Goal: Task Accomplishment & Management: Manage account settings

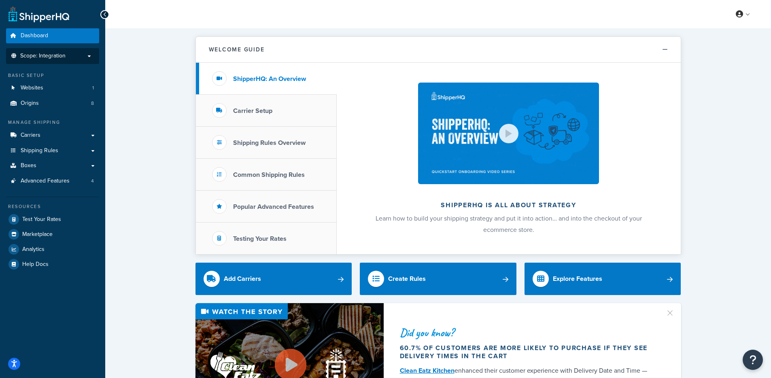
click at [81, 61] on li "Scope: Integration" at bounding box center [52, 56] width 93 height 16
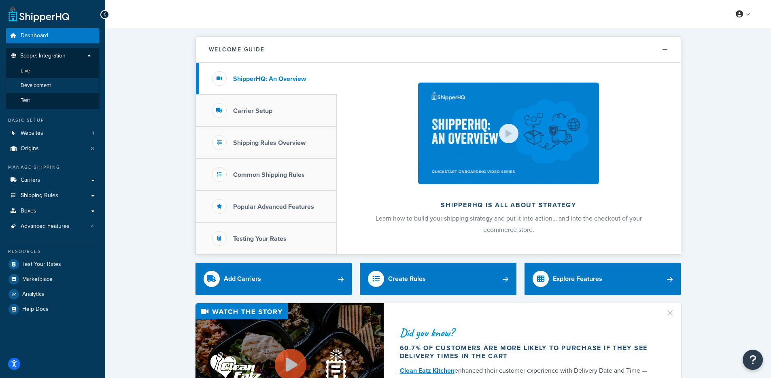
click at [53, 87] on li "Development" at bounding box center [53, 85] width 94 height 15
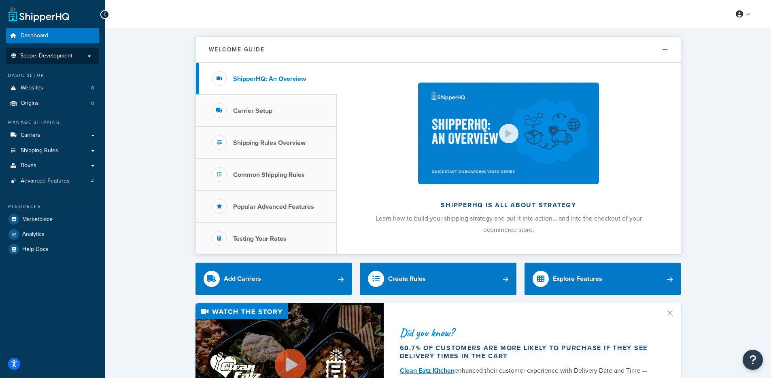
click at [72, 58] on p "Scope: Development" at bounding box center [53, 56] width 86 height 7
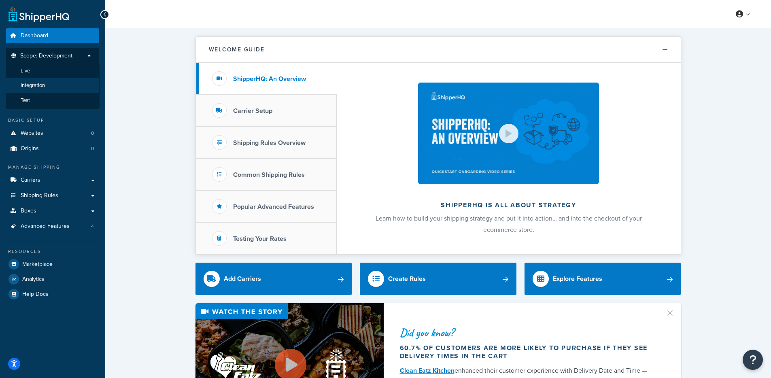
click at [55, 85] on li "Integration" at bounding box center [53, 85] width 94 height 15
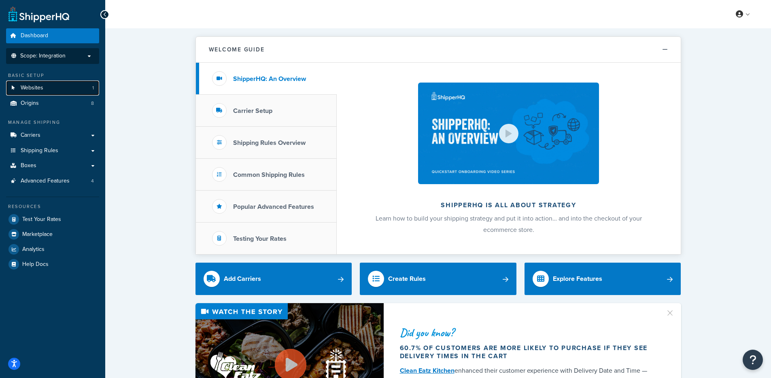
click at [42, 85] on span "Websites" at bounding box center [32, 88] width 23 height 7
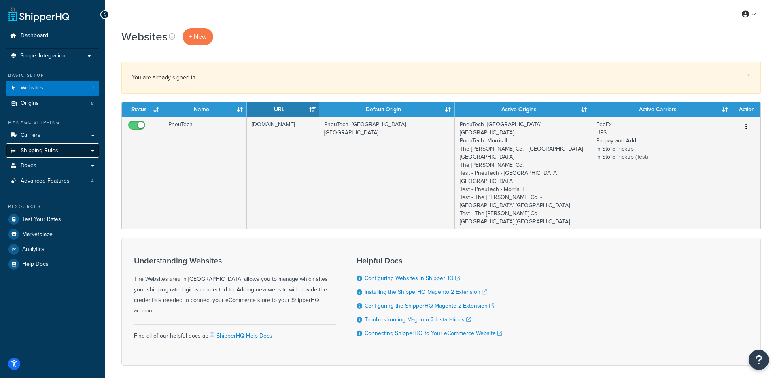
click at [81, 151] on link "Shipping Rules" at bounding box center [52, 150] width 93 height 15
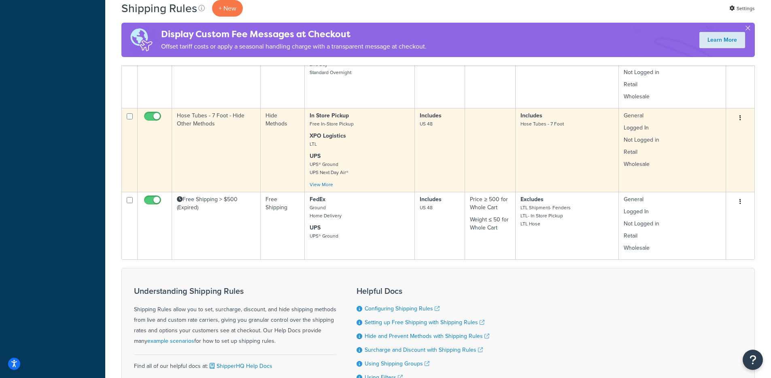
scroll to position [511, 0]
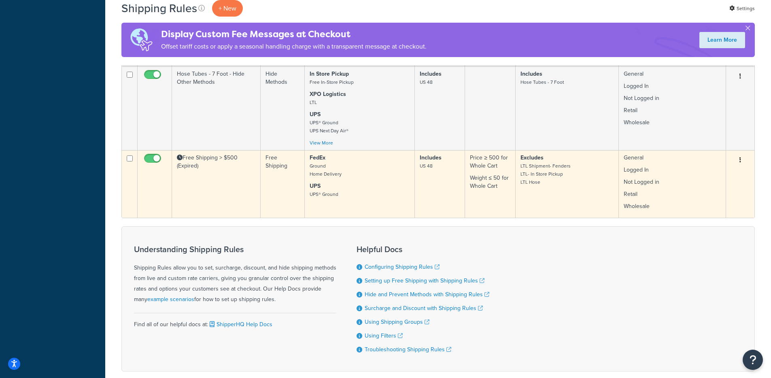
click at [184, 172] on td "Free Shipping > $500 (Expired)" at bounding box center [216, 184] width 89 height 68
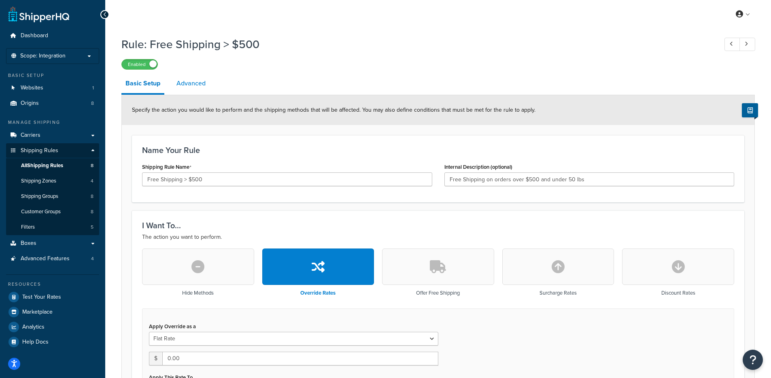
click at [195, 81] on link "Advanced" at bounding box center [190, 83] width 37 height 19
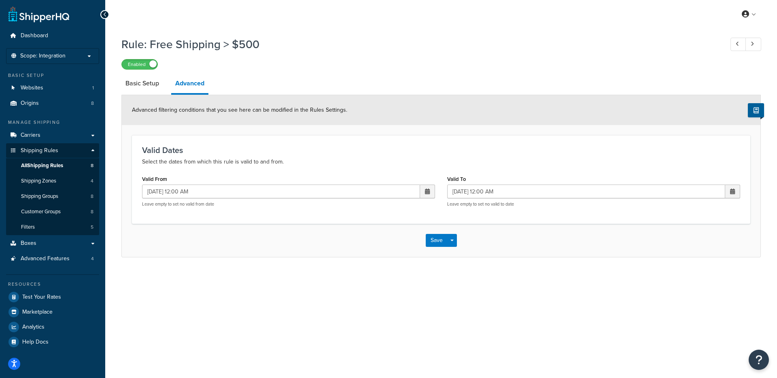
click at [425, 192] on span at bounding box center [427, 192] width 5 height 6
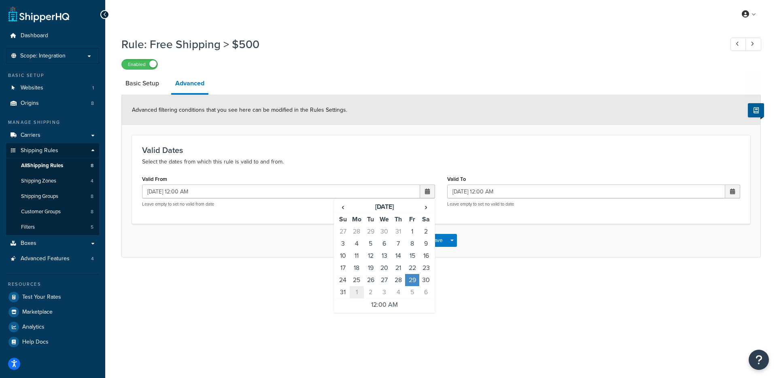
click at [356, 290] on td "1" at bounding box center [357, 292] width 14 height 13
click at [357, 288] on td "6" at bounding box center [357, 292] width 14 height 13
click at [386, 233] on td "1" at bounding box center [385, 231] width 14 height 12
type input "10/01/2025 12:00 AM"
click at [310, 219] on div "Valid Dates Select the dates from which this rule is valid to and from. Valid F…" at bounding box center [441, 179] width 618 height 88
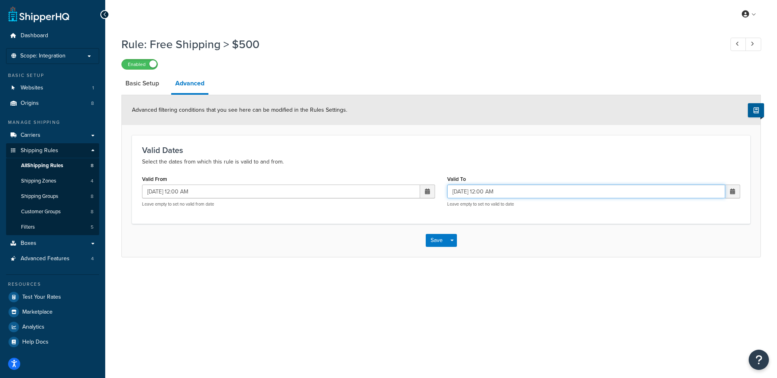
click at [578, 189] on input "09/01/2025 12:00 AM" at bounding box center [586, 192] width 278 height 14
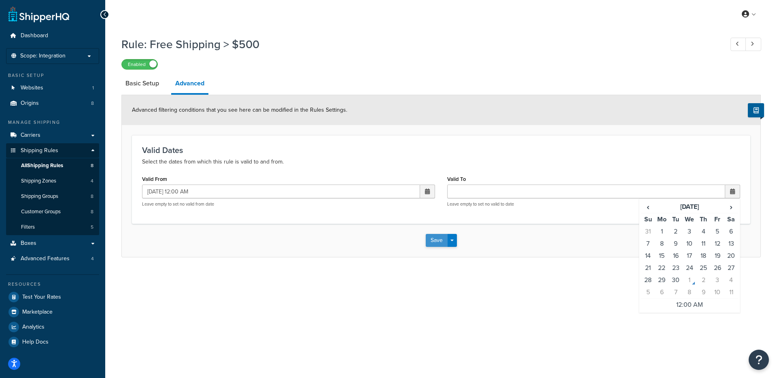
click at [438, 240] on button "Save" at bounding box center [437, 240] width 22 height 13
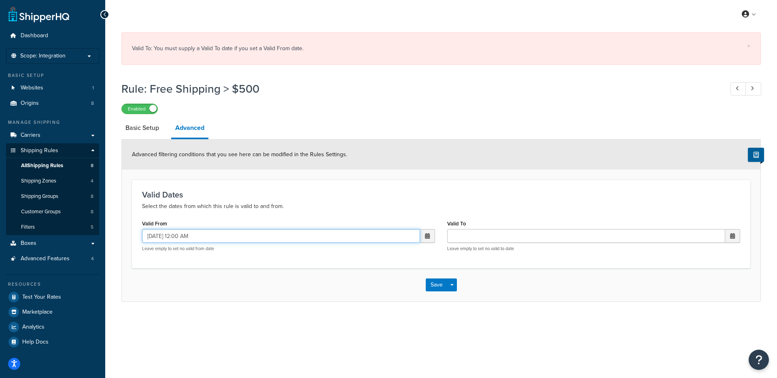
click at [359, 236] on input "10/01/2025 12:00 AM" at bounding box center [281, 236] width 278 height 14
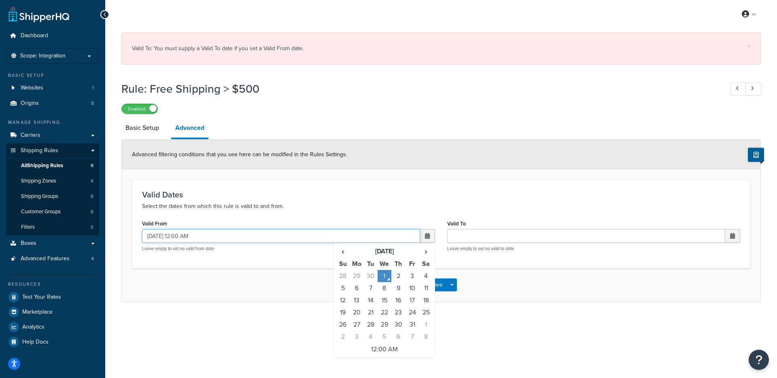
click at [359, 236] on input "10/01/2025 12:00 AM" at bounding box center [281, 236] width 278 height 14
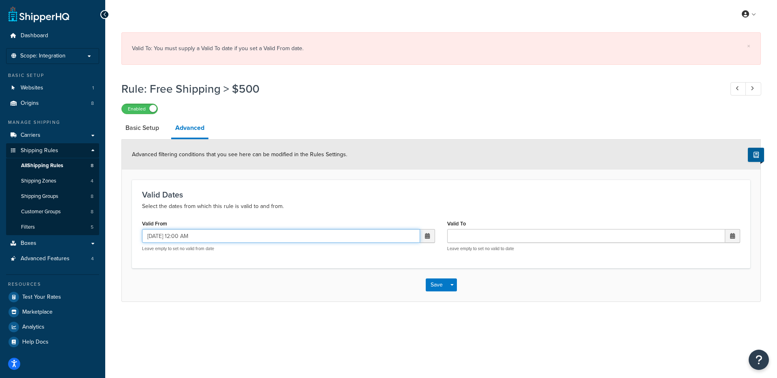
click at [359, 236] on input "10/01/2025 12:00 AM" at bounding box center [281, 236] width 278 height 14
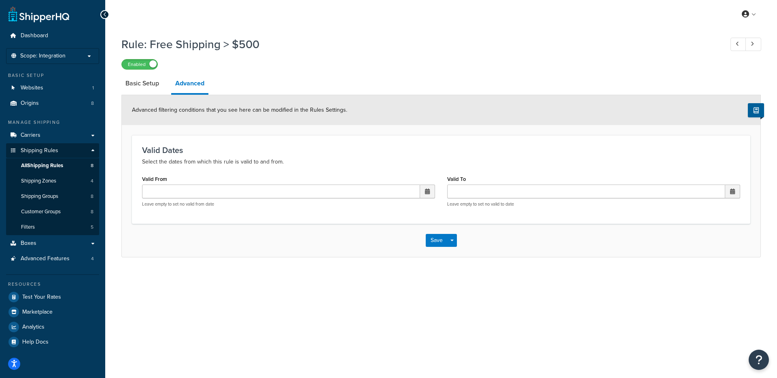
click at [520, 263] on div "× Valid To: You must supply a Valid To date if you set a Valid From date. Rule:…" at bounding box center [441, 152] width 672 height 249
click at [431, 236] on button "Save" at bounding box center [437, 240] width 22 height 13
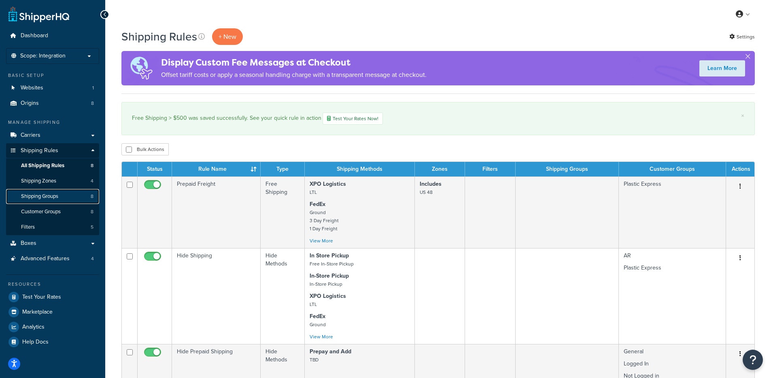
click at [62, 199] on link "Shipping Groups 8" at bounding box center [52, 196] width 93 height 15
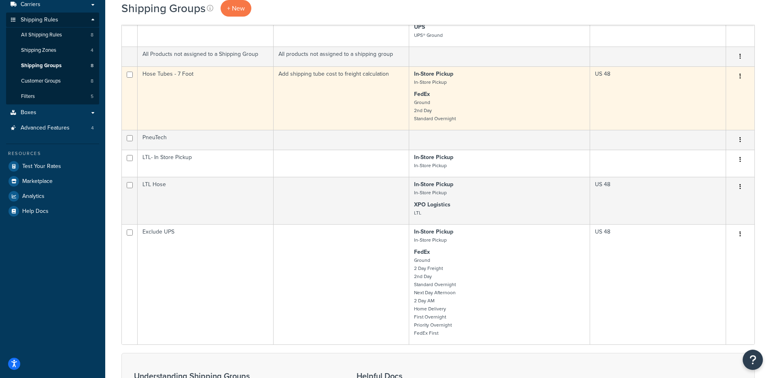
scroll to position [43, 0]
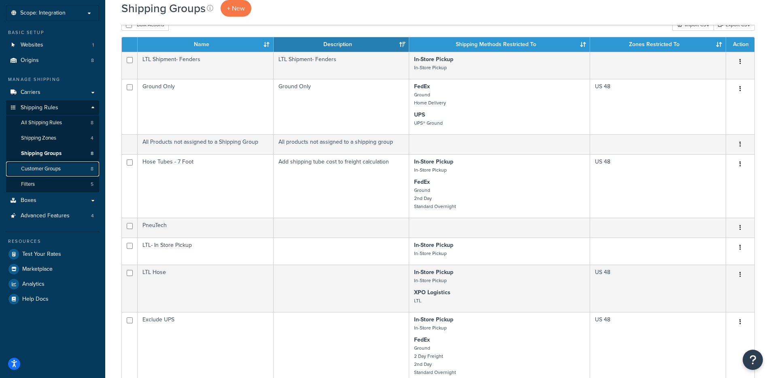
click at [60, 166] on span "Customer Groups" at bounding box center [41, 169] width 40 height 7
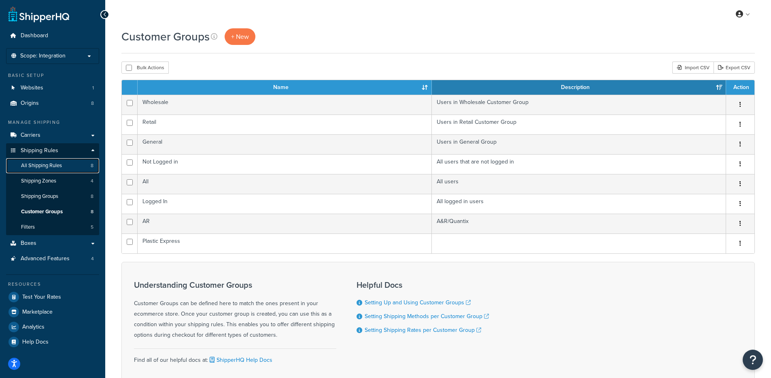
click at [67, 168] on link "All Shipping Rules 8" at bounding box center [52, 165] width 93 height 15
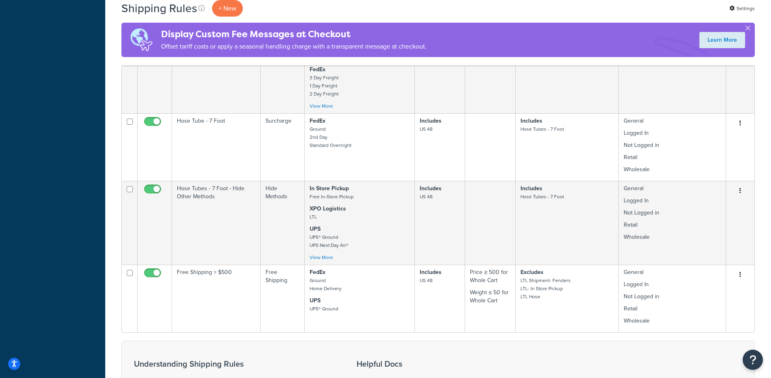
scroll to position [395, 0]
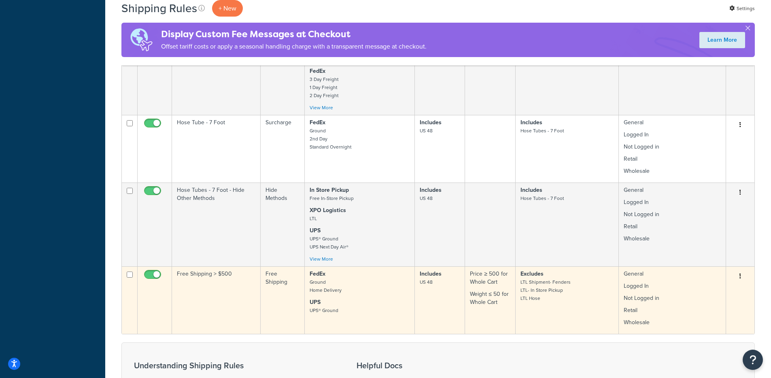
click at [207, 275] on td "Free Shipping > $500" at bounding box center [216, 300] width 89 height 68
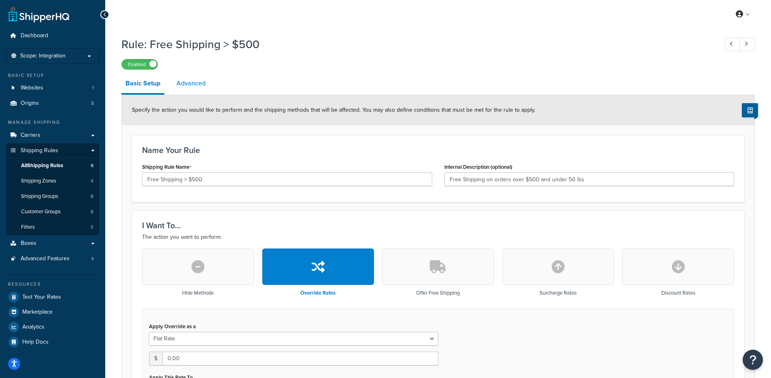
click at [187, 79] on link "Advanced" at bounding box center [190, 83] width 37 height 19
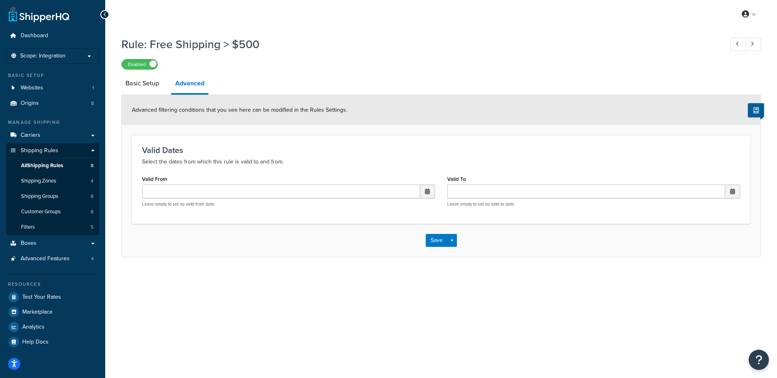
click at [429, 191] on span at bounding box center [427, 192] width 5 height 6
click at [386, 230] on td "1" at bounding box center [385, 231] width 14 height 12
type input "10/01/2025 12:00 AM"
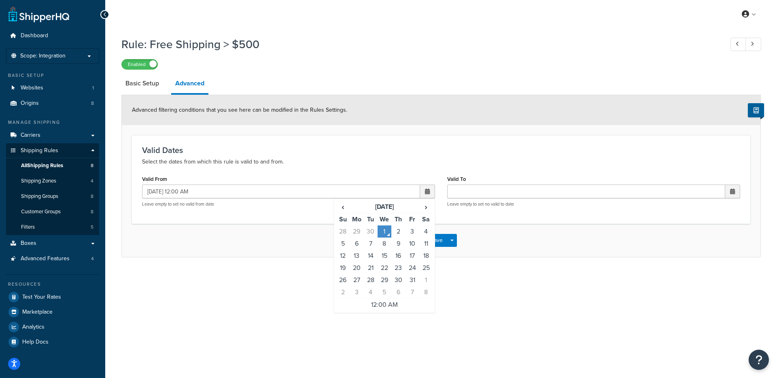
click at [494, 244] on div "Save Save Dropdown Save and Edit Save and Duplicate Save and Create New" at bounding box center [441, 240] width 639 height 33
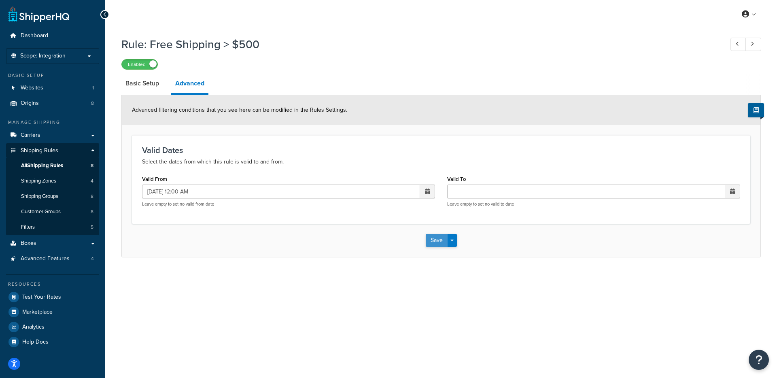
click at [431, 239] on button "Save" at bounding box center [437, 240] width 22 height 13
click at [42, 100] on link "Origins 8" at bounding box center [52, 103] width 93 height 15
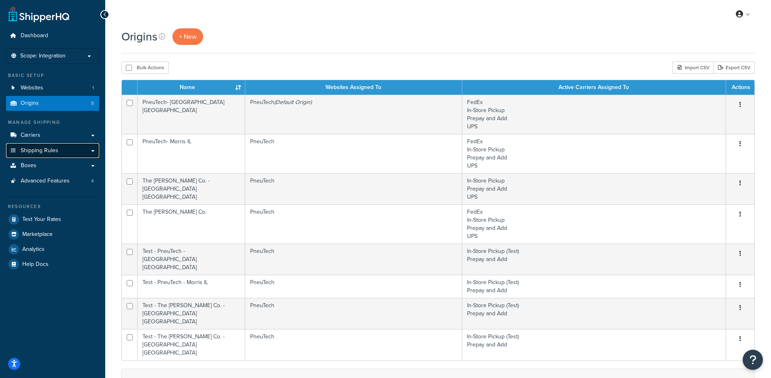
click at [51, 147] on span "Shipping Rules" at bounding box center [40, 150] width 38 height 7
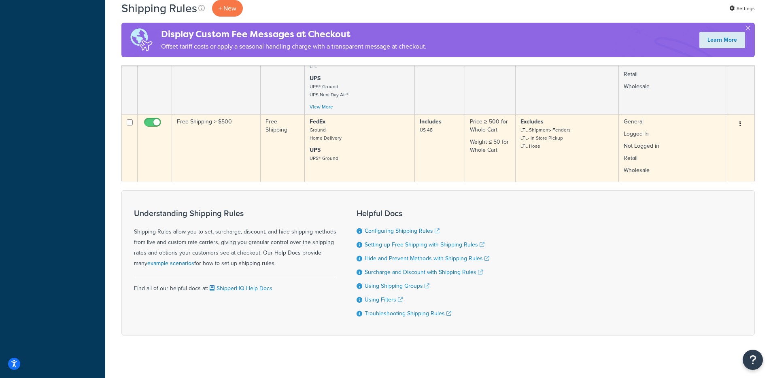
scroll to position [537, 0]
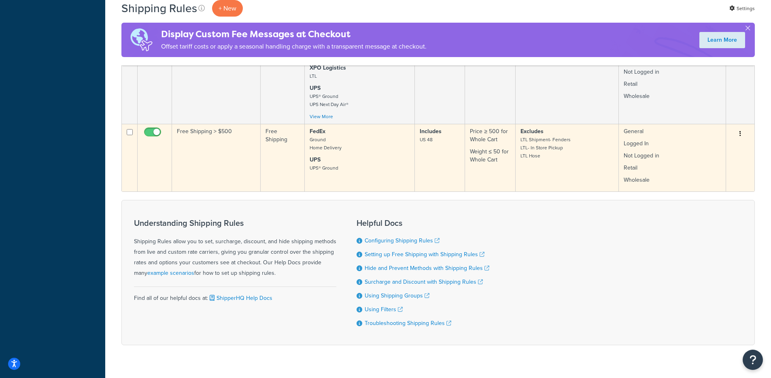
click at [205, 168] on td "Free Shipping > $500" at bounding box center [216, 158] width 89 height 68
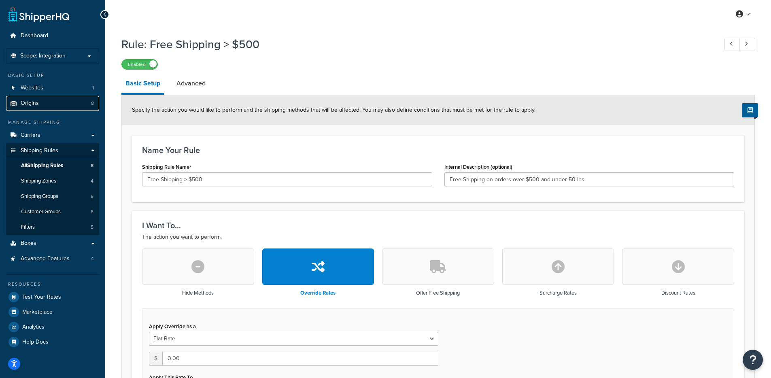
click at [57, 100] on link "Origins 8" at bounding box center [52, 103] width 93 height 15
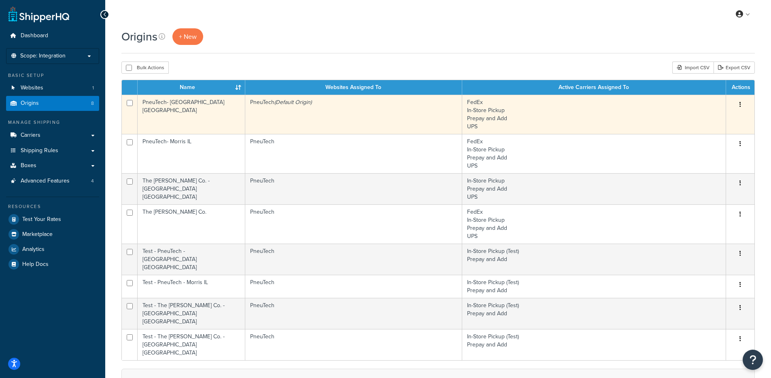
click at [196, 118] on td "PneuTech- Fort Worth TX" at bounding box center [192, 114] width 108 height 39
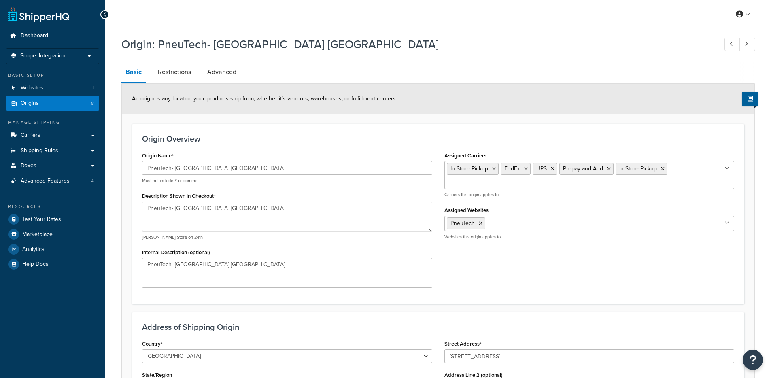
select select "43"
click at [224, 77] on link "Advanced" at bounding box center [221, 71] width 37 height 19
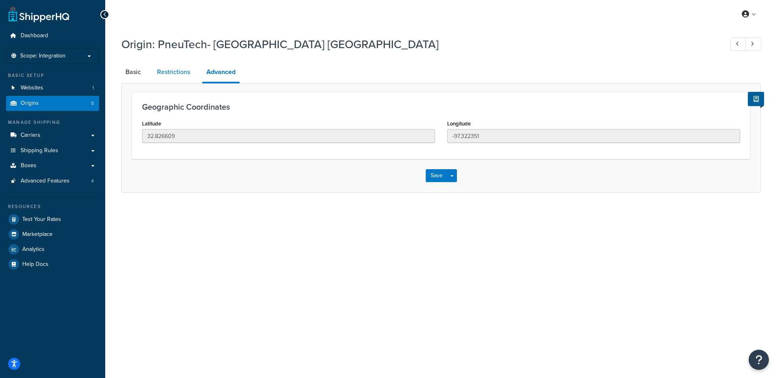
click at [179, 72] on link "Restrictions" at bounding box center [173, 71] width 41 height 19
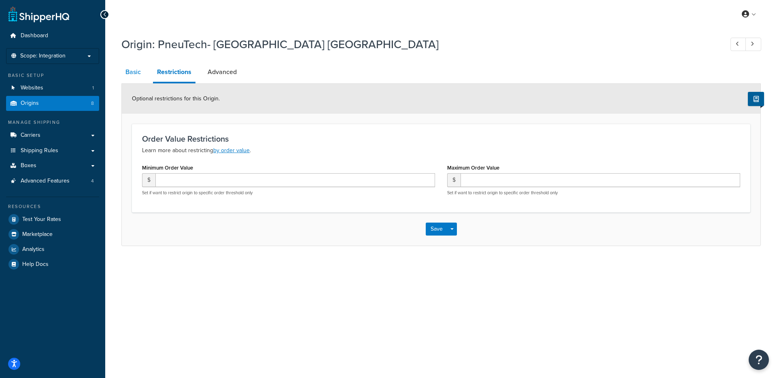
click at [125, 72] on link "Basic" at bounding box center [132, 71] width 23 height 19
select select "43"
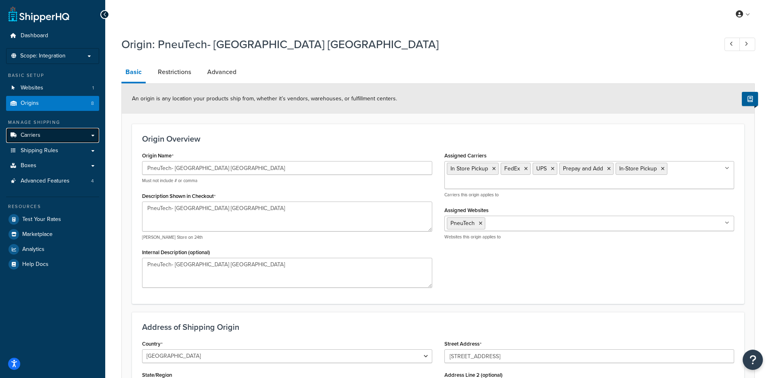
click at [76, 135] on link "Carriers" at bounding box center [52, 135] width 93 height 15
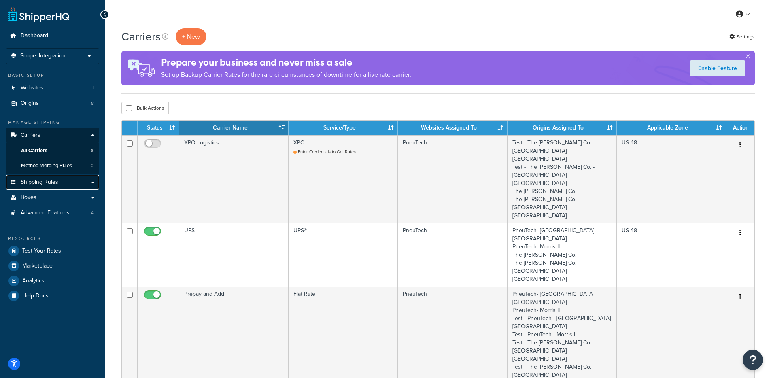
click at [68, 179] on link "Shipping Rules" at bounding box center [52, 182] width 93 height 15
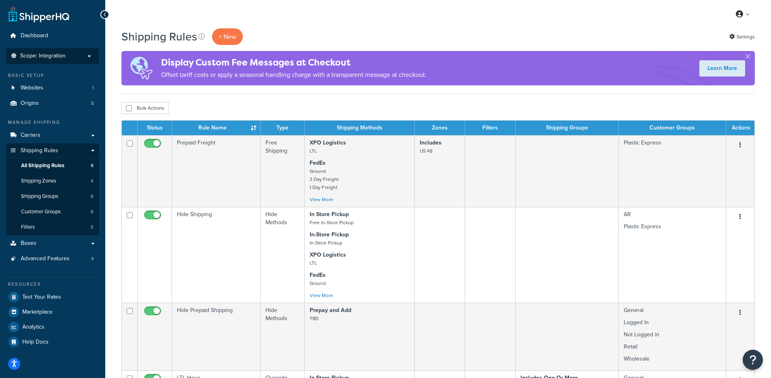
click at [66, 53] on p "Scope: Integration" at bounding box center [53, 56] width 86 height 7
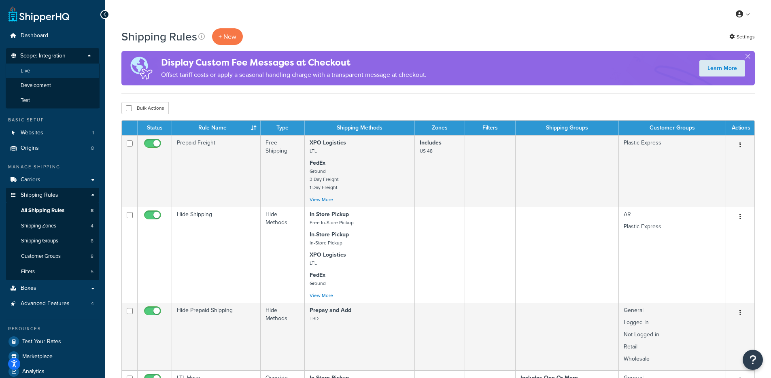
click at [43, 72] on li "Live" at bounding box center [53, 71] width 94 height 15
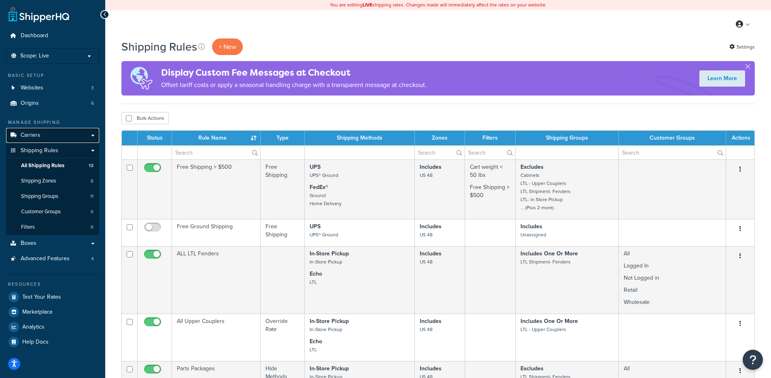
click at [50, 130] on link "Carriers" at bounding box center [52, 135] width 93 height 15
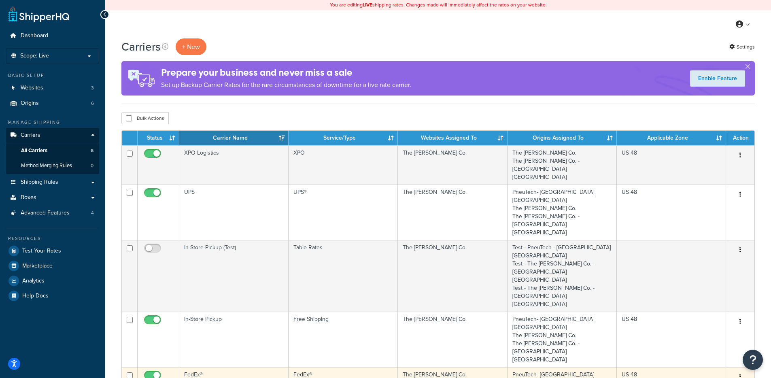
click at [210, 367] on td "FedEx®" at bounding box center [233, 382] width 109 height 31
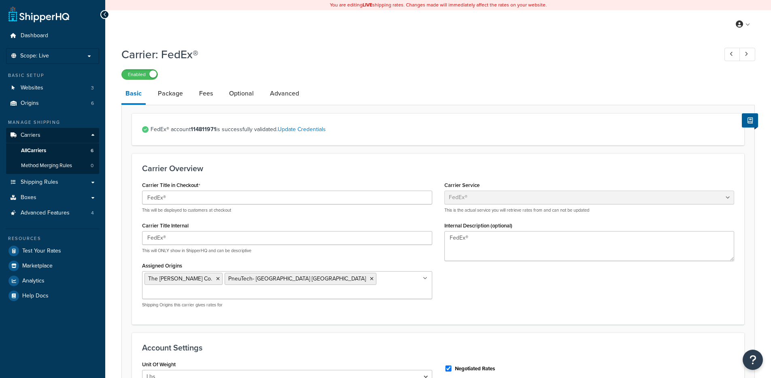
select select "fedEx"
select select "REGULAR_PICKUP"
select select "YOUR_PACKAGING"
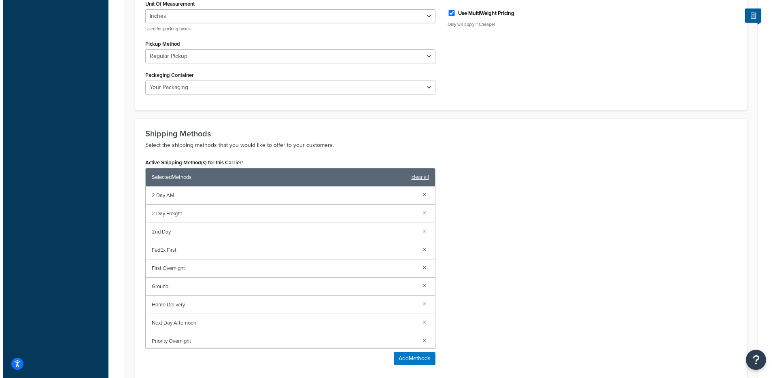
scroll to position [408, 0]
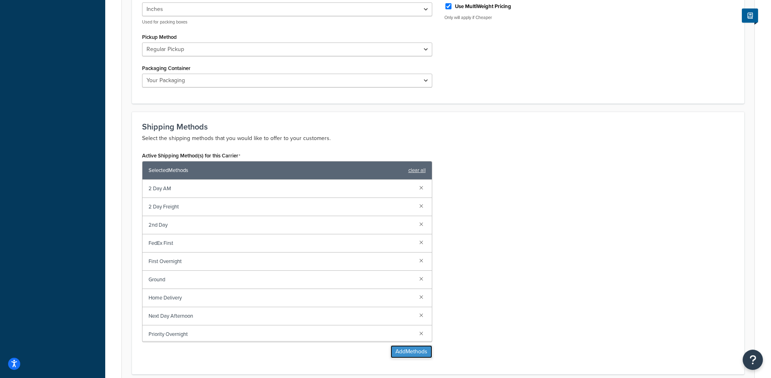
click at [414, 345] on button "Add Methods" at bounding box center [412, 351] width 42 height 13
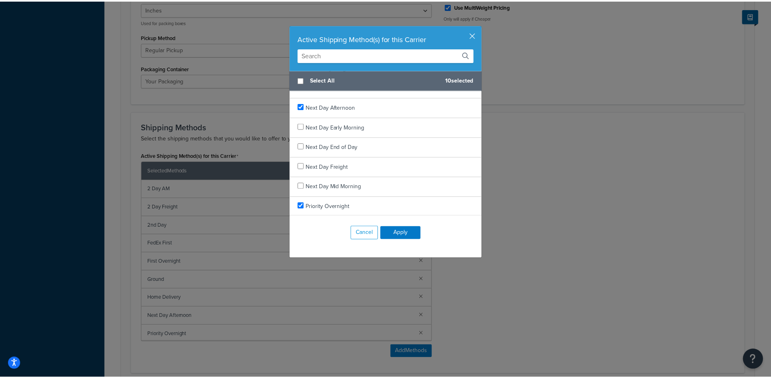
scroll to position [707, 0]
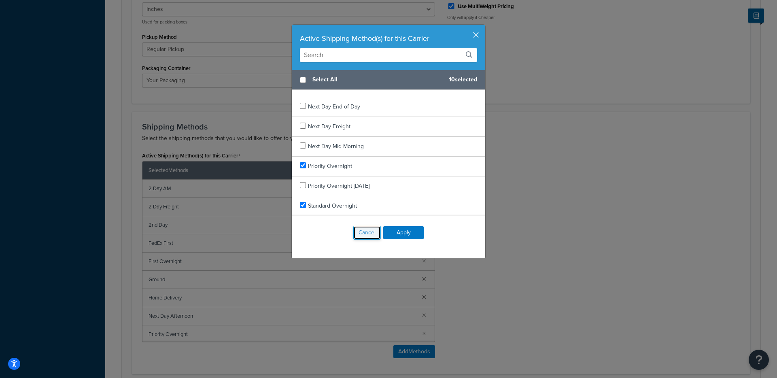
click at [363, 232] on button "Cancel" at bounding box center [367, 233] width 28 height 14
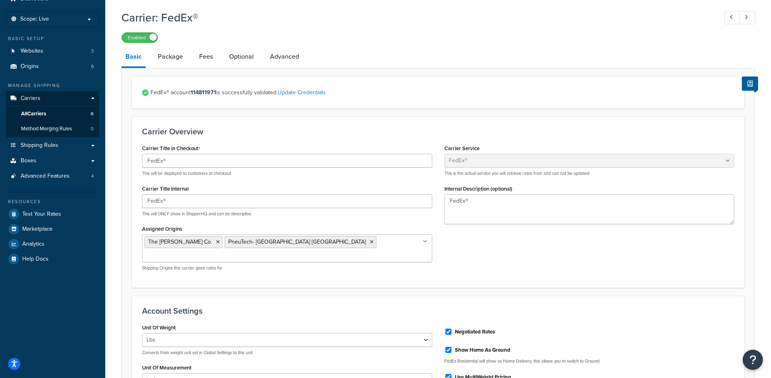
scroll to position [0, 0]
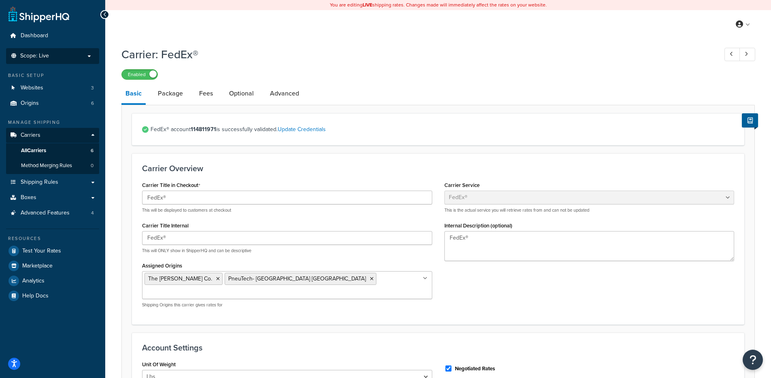
click at [79, 51] on li "Scope: Live" at bounding box center [52, 56] width 93 height 16
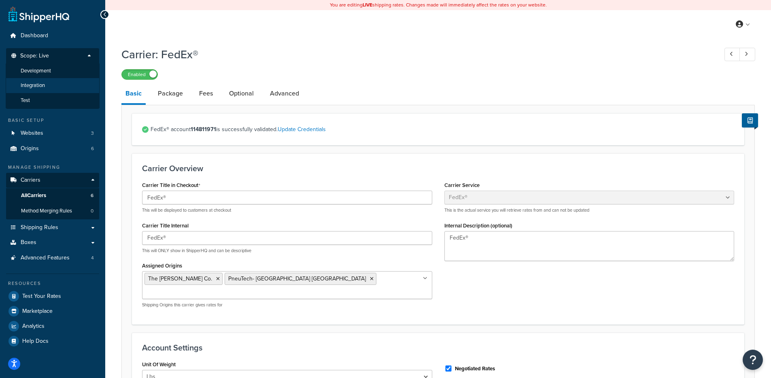
click at [41, 85] on span "Integration" at bounding box center [33, 85] width 24 height 7
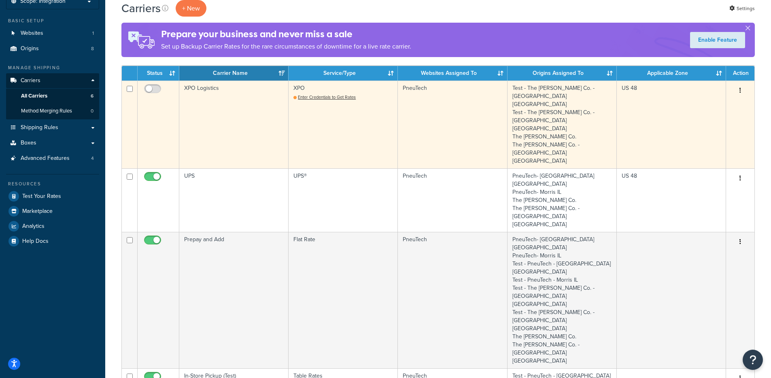
scroll to position [133, 0]
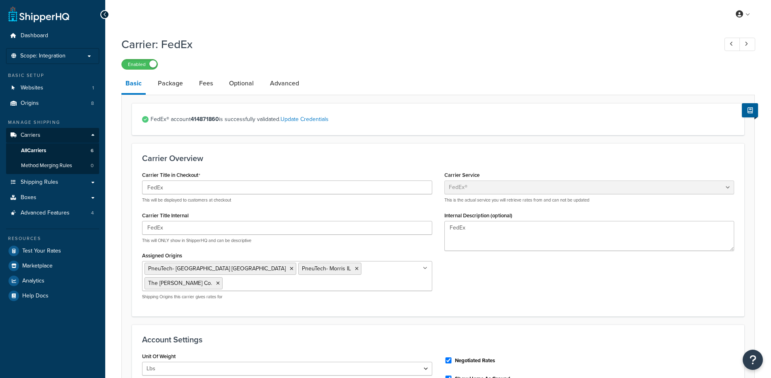
select select "fedEx"
select select "REGULAR_PICKUP"
select select "YOUR_PACKAGING"
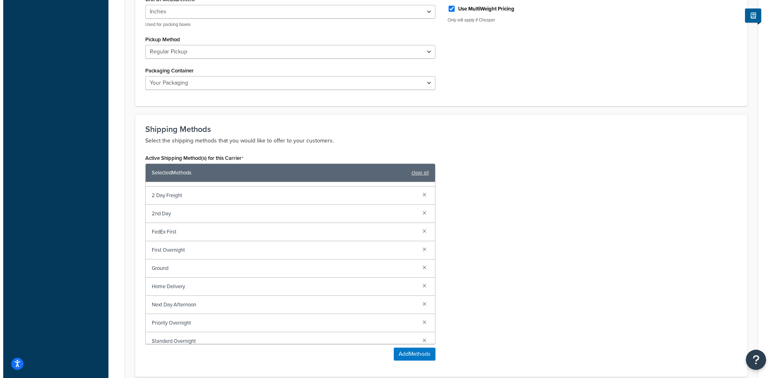
scroll to position [20, 0]
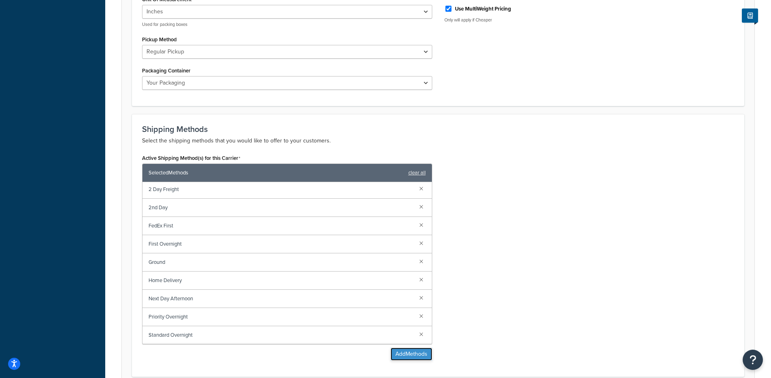
click at [412, 348] on button "Add Methods" at bounding box center [412, 354] width 42 height 13
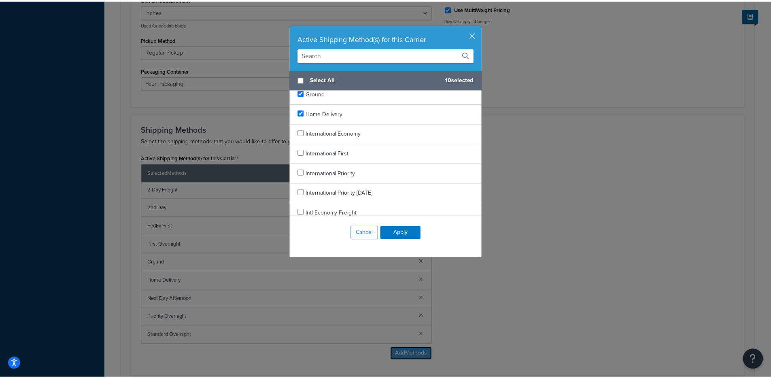
scroll to position [472, 0]
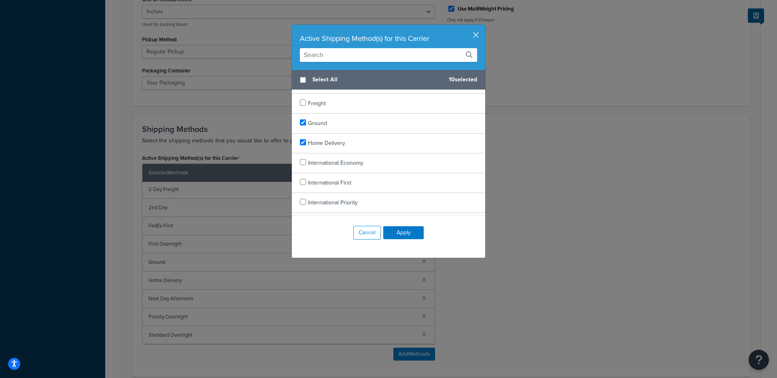
click at [483, 27] on button "button" at bounding box center [484, 26] width 2 height 2
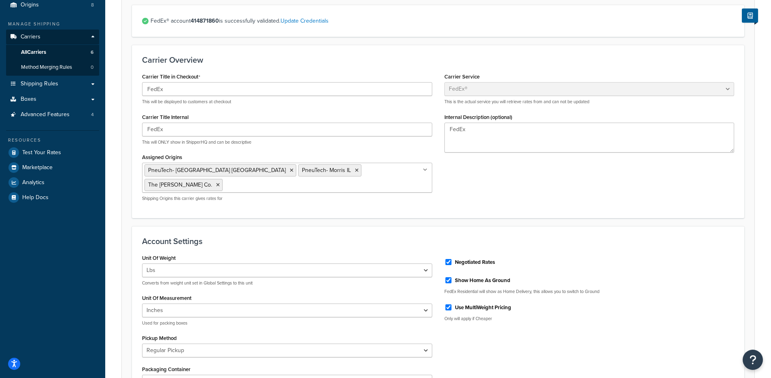
scroll to position [0, 0]
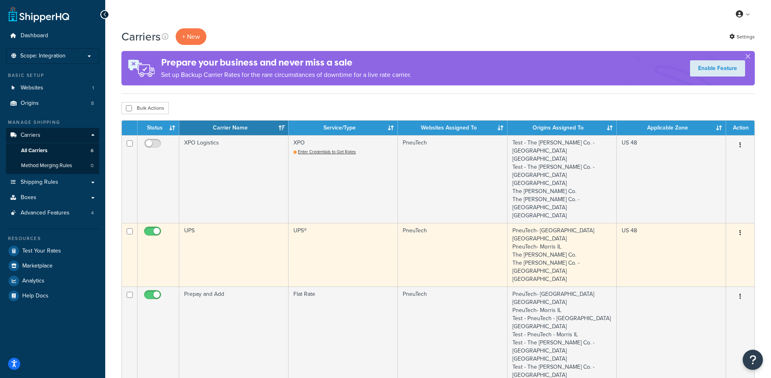
click at [192, 223] on td "UPS" at bounding box center [233, 255] width 109 height 64
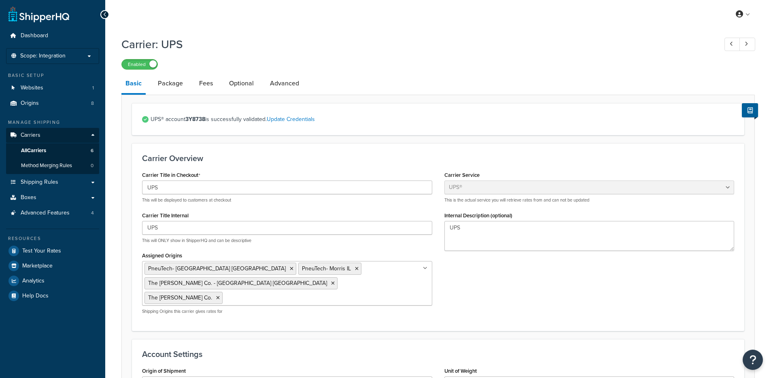
select select "ups"
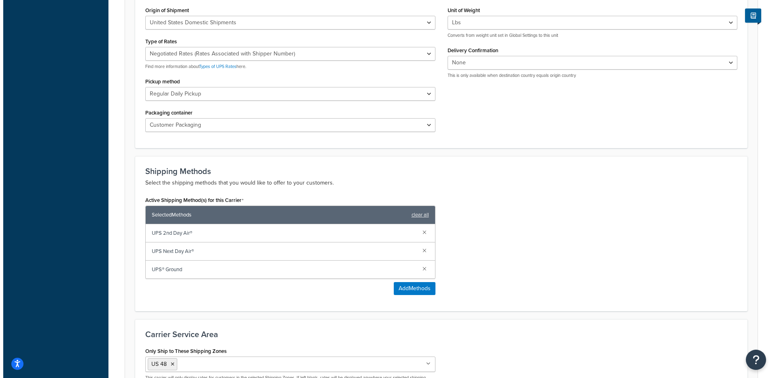
scroll to position [361, 0]
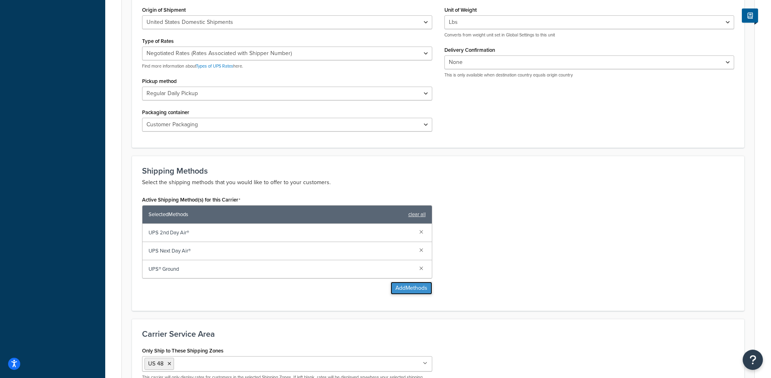
click at [416, 282] on button "Add Methods" at bounding box center [412, 288] width 42 height 13
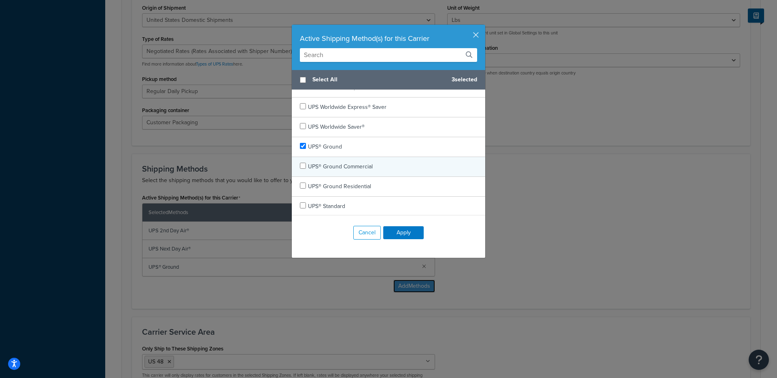
scroll to position [469, 0]
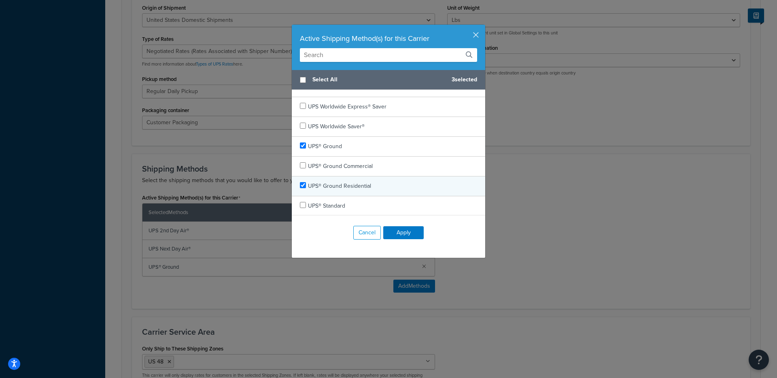
checkbox input "true"
click at [399, 187] on div "UPS® Ground Residential" at bounding box center [388, 186] width 193 height 20
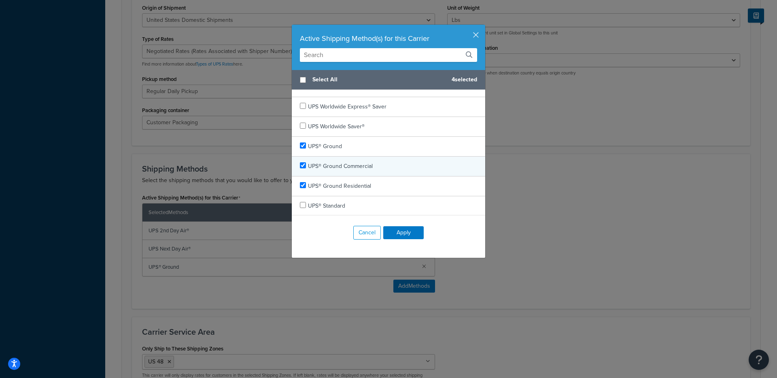
checkbox input "true"
click at [389, 167] on div "UPS® Ground Commercial" at bounding box center [388, 167] width 193 height 20
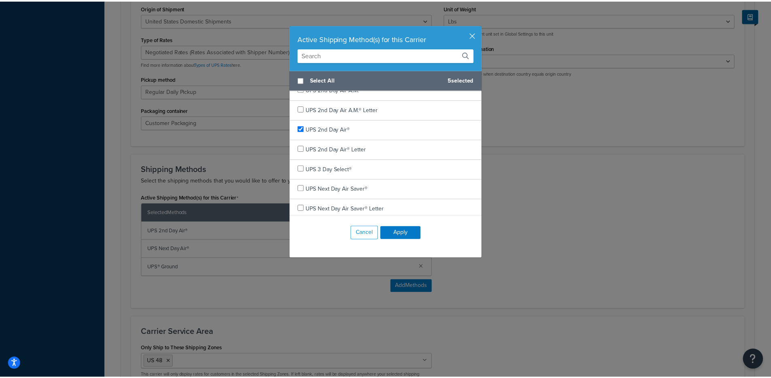
scroll to position [0, 0]
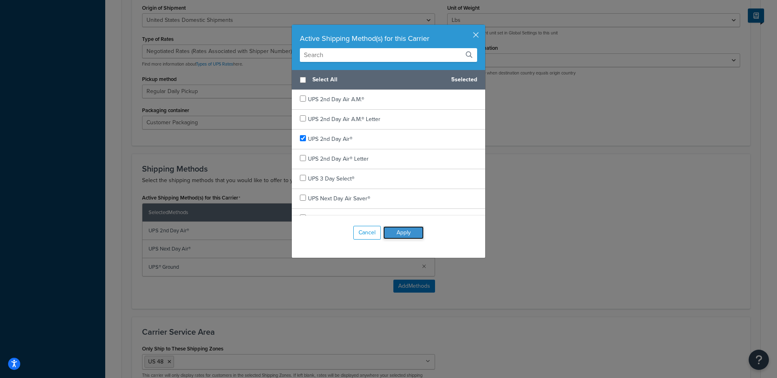
click at [407, 235] on button "Apply" at bounding box center [403, 232] width 40 height 13
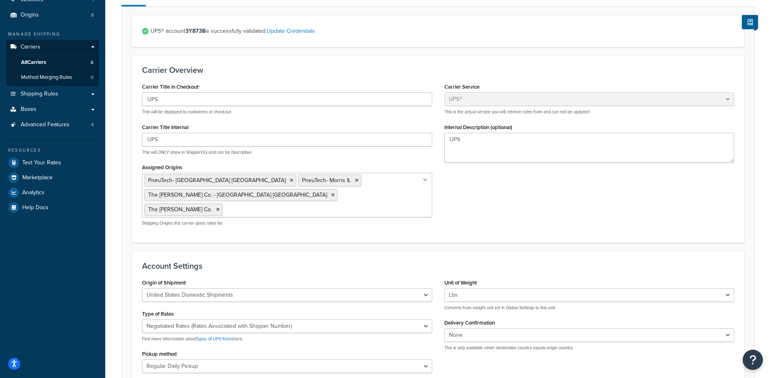
scroll to position [49, 0]
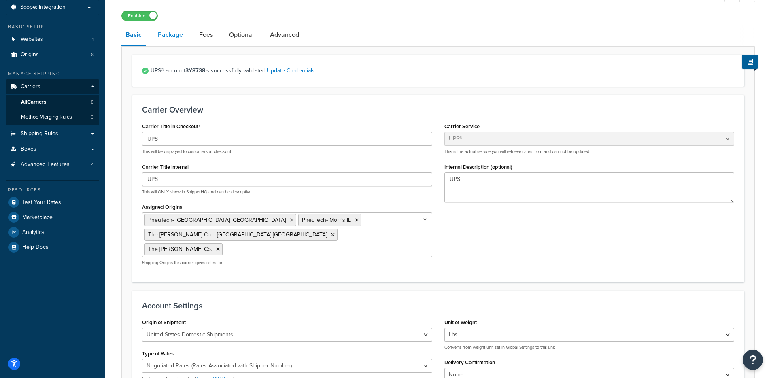
click at [172, 37] on link "Package" at bounding box center [170, 34] width 33 height 19
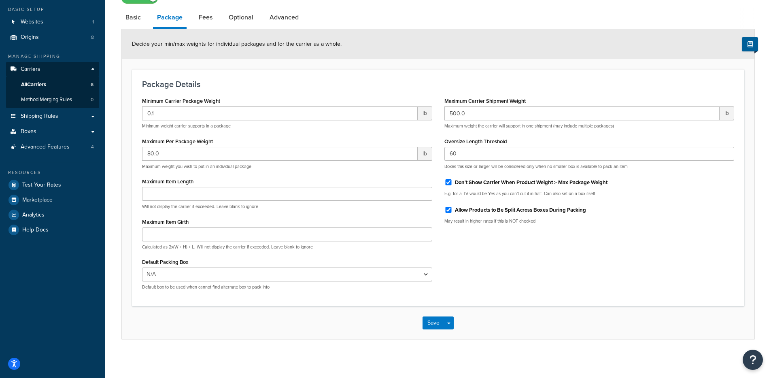
scroll to position [68, 0]
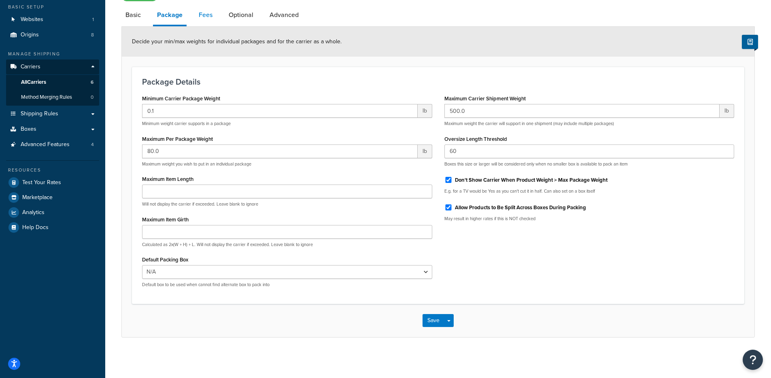
click at [199, 14] on link "Fees" at bounding box center [206, 14] width 22 height 19
select select "AFTER"
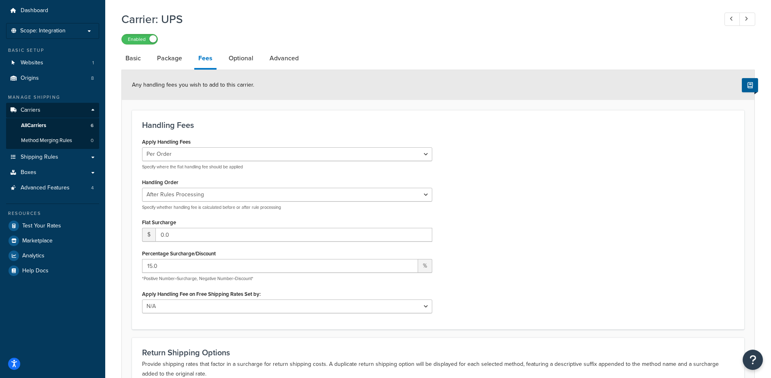
scroll to position [24, 0]
click at [238, 57] on link "Optional" at bounding box center [241, 58] width 33 height 19
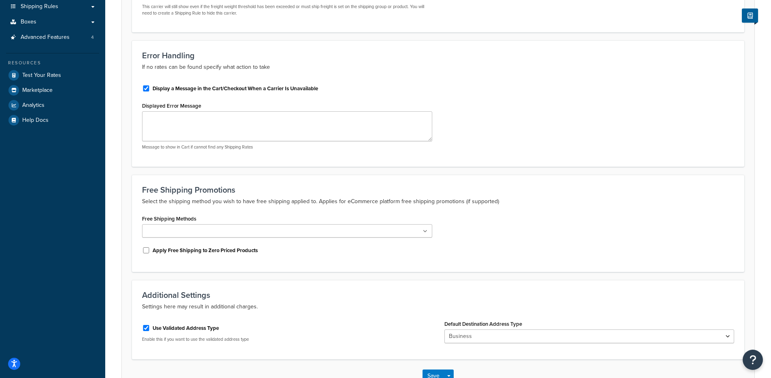
scroll to position [225, 0]
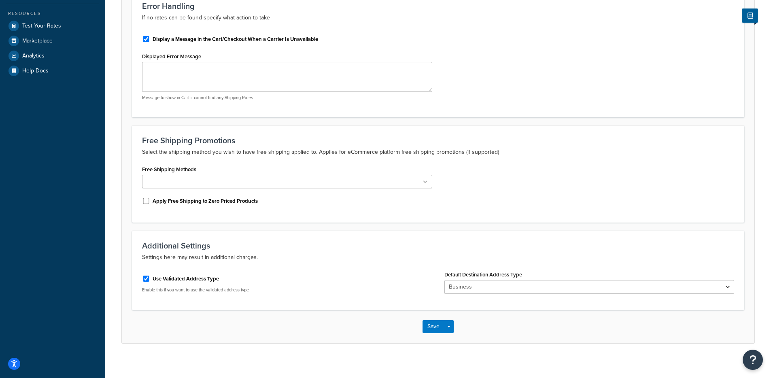
click at [293, 185] on ul at bounding box center [287, 181] width 290 height 13
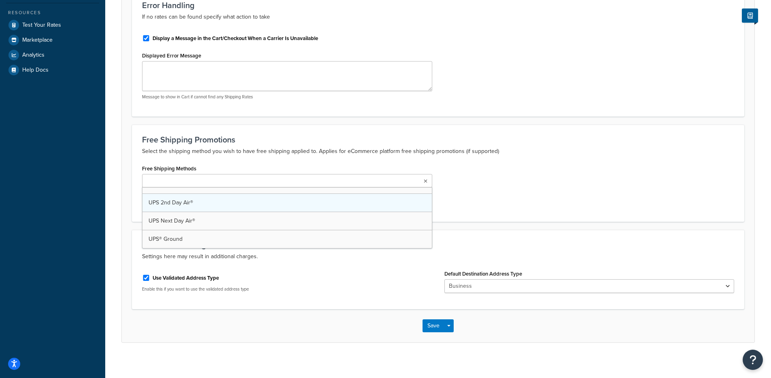
scroll to position [231, 0]
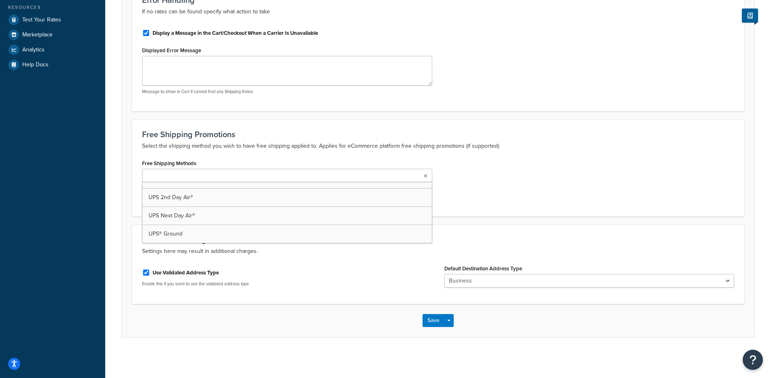
click at [487, 185] on div "Free Shipping Methods UPS 2nd Day Air® UPS Next Day Air® UPS® Ground Apply Free…" at bounding box center [438, 181] width 604 height 49
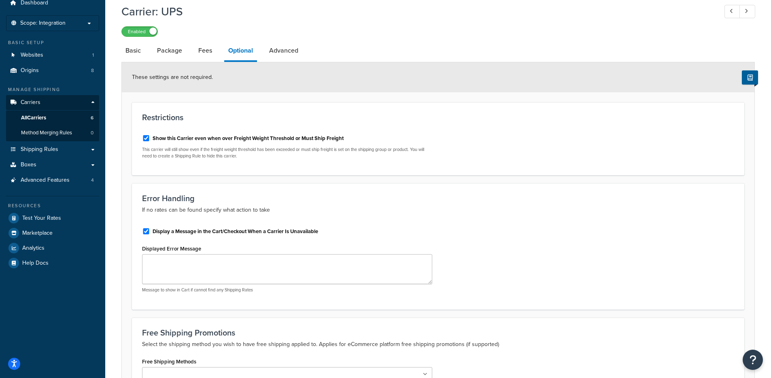
scroll to position [20, 0]
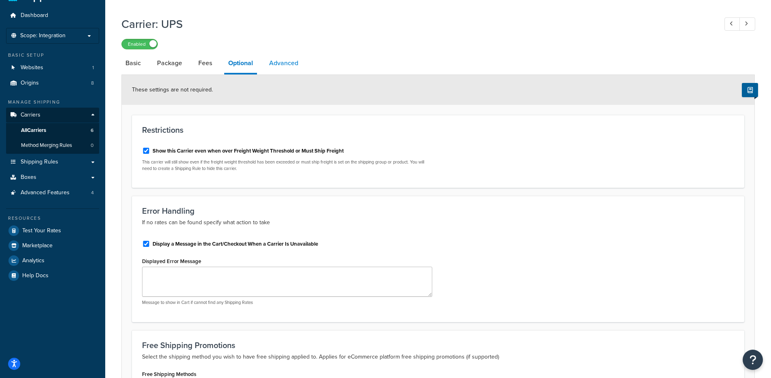
click at [271, 59] on link "Advanced" at bounding box center [283, 62] width 37 height 19
select select "false"
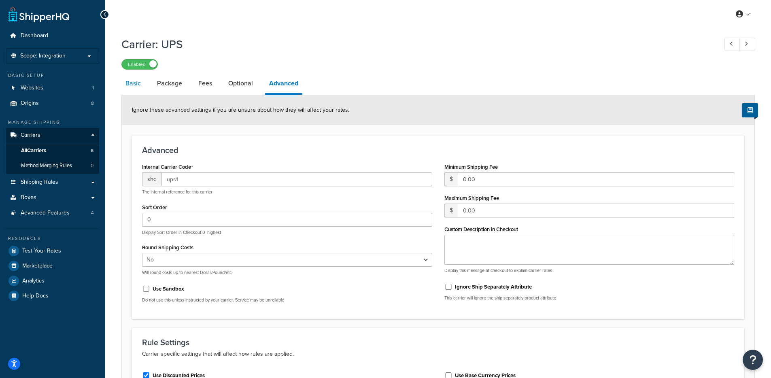
click at [133, 85] on link "Basic" at bounding box center [132, 83] width 23 height 19
select select "ups"
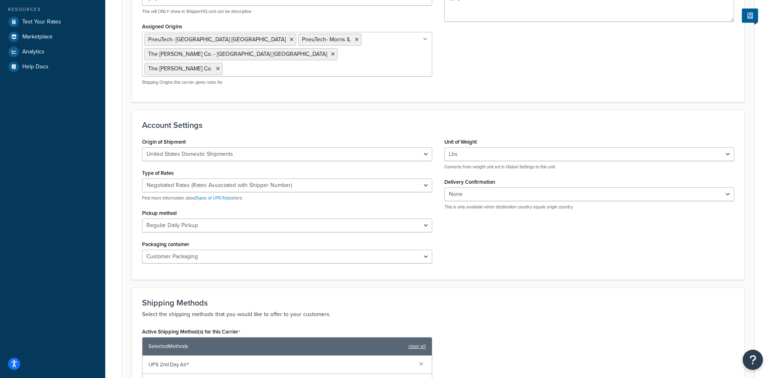
scroll to position [155, 0]
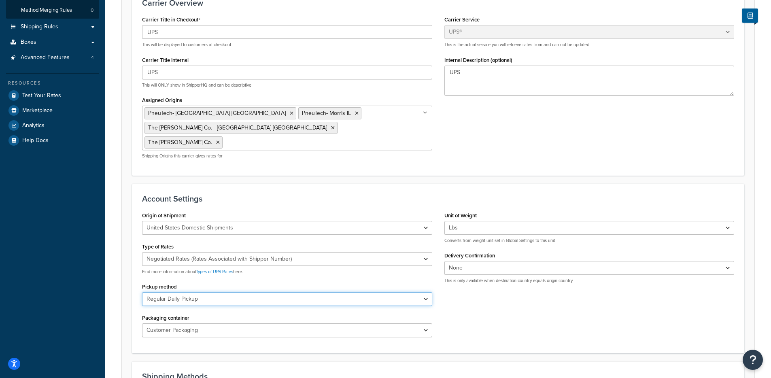
click at [267, 292] on select "Regular Daily Pickup Customer Counter One Time Pickup On Call Air Letter Center…" at bounding box center [287, 299] width 290 height 14
click at [224, 323] on select "Customer Packaging UPS Letter Envelope Customer Supplied Package UPS Tube UPS P…" at bounding box center [287, 330] width 290 height 14
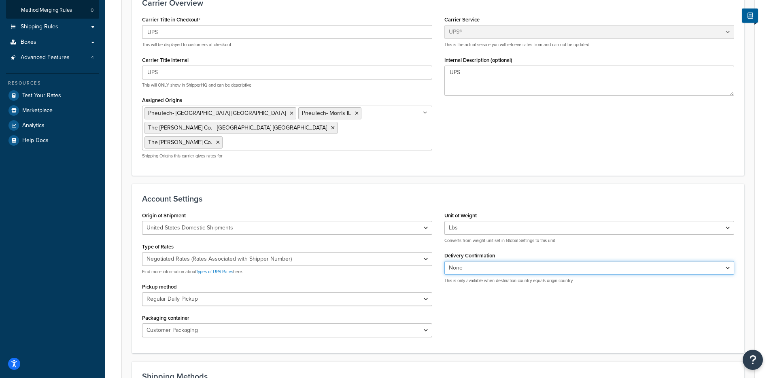
click at [479, 261] on select "None Signature Required Adult Signature Required" at bounding box center [589, 268] width 290 height 14
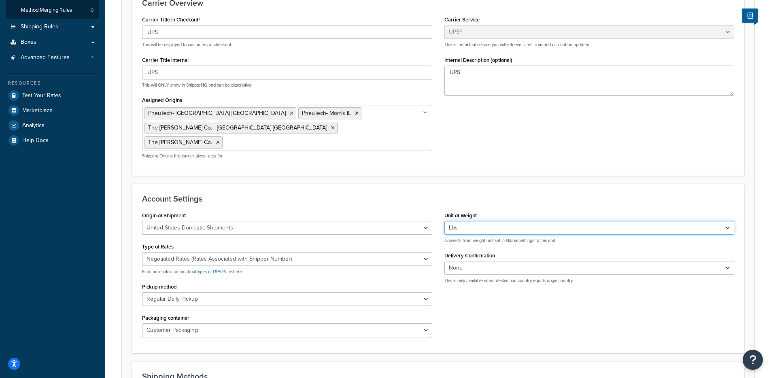
click at [461, 221] on select "Lbs Kgs Convert LBS to KG" at bounding box center [589, 228] width 290 height 14
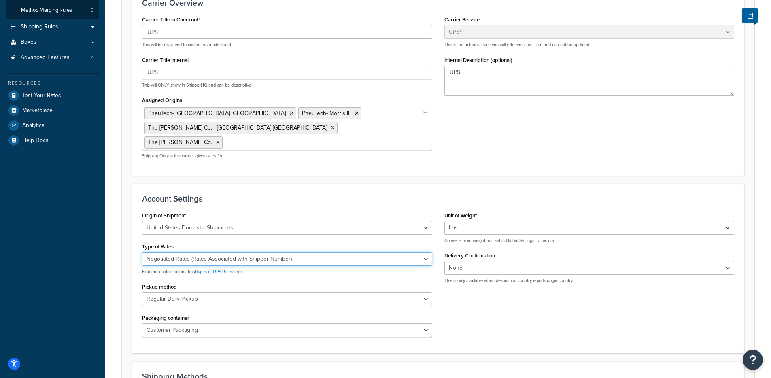
click at [408, 252] on select "Negotiated Rates (Rates Associated with Shipper Number) Daily Rates Retail Rate…" at bounding box center [287, 259] width 290 height 14
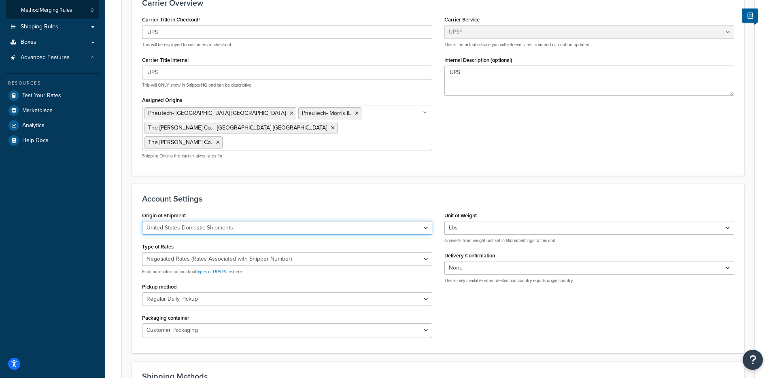
click at [351, 221] on select "United States Domestic Shipments Shipments Originating in United States Shipmen…" at bounding box center [287, 228] width 290 height 14
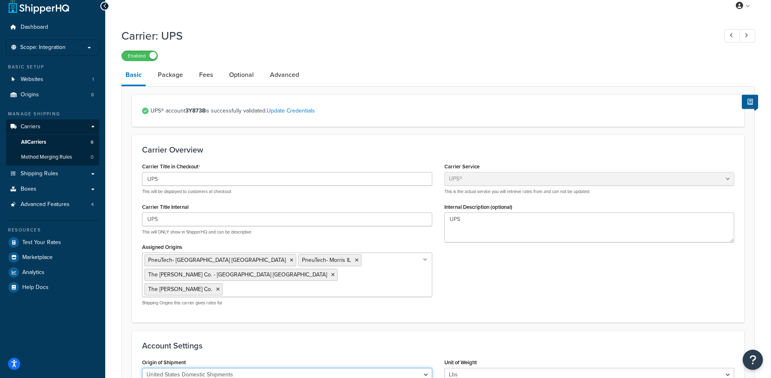
scroll to position [0, 0]
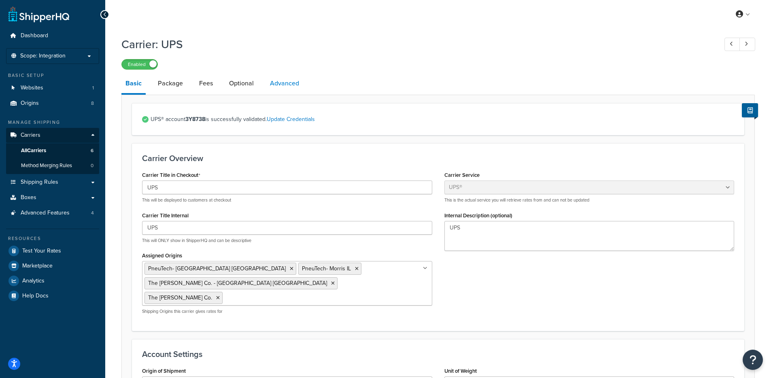
click at [283, 82] on link "Advanced" at bounding box center [284, 83] width 37 height 19
select select "false"
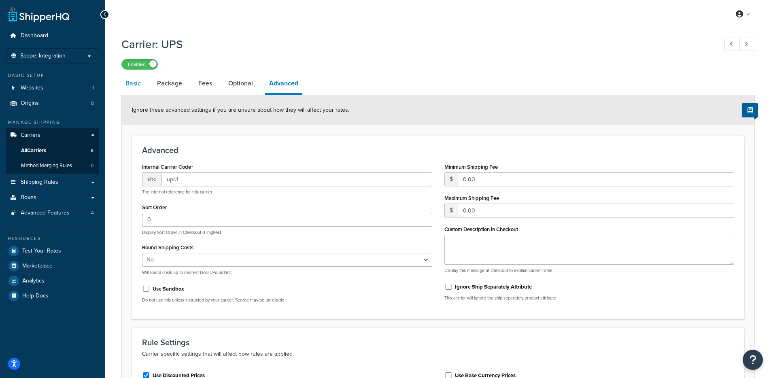
click at [127, 83] on link "Basic" at bounding box center [132, 83] width 23 height 19
select select "ups"
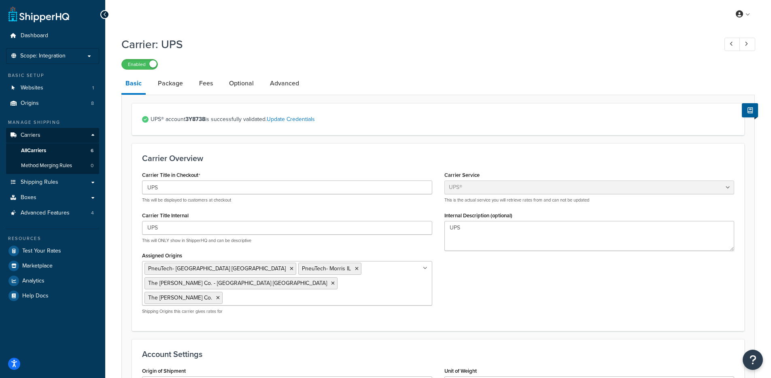
scroll to position [482, 0]
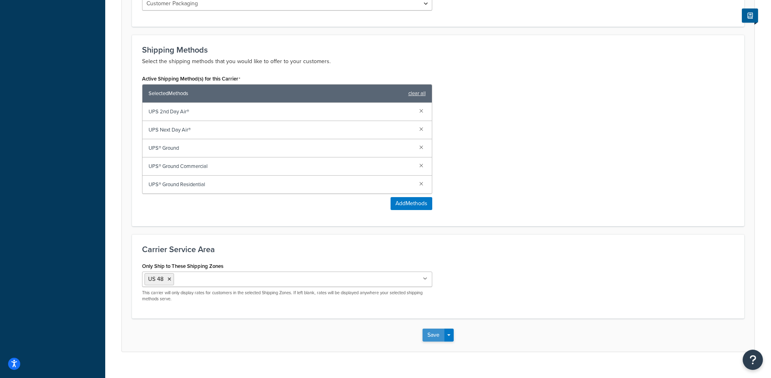
click at [429, 329] on button "Save" at bounding box center [434, 335] width 22 height 13
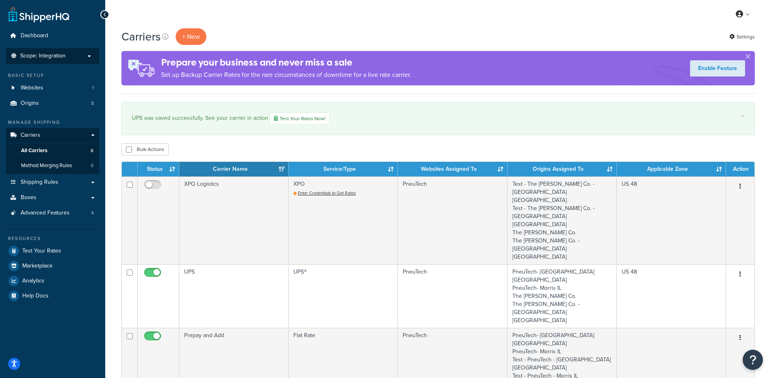
click at [57, 54] on span "Scope: Integration" at bounding box center [42, 56] width 45 height 7
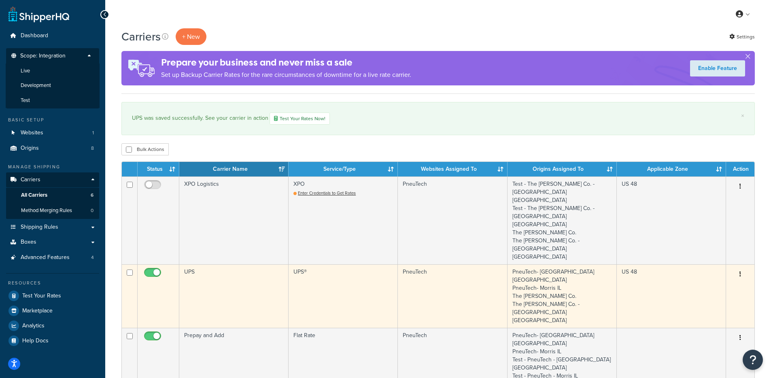
click at [214, 264] on td "UPS" at bounding box center [233, 296] width 109 height 64
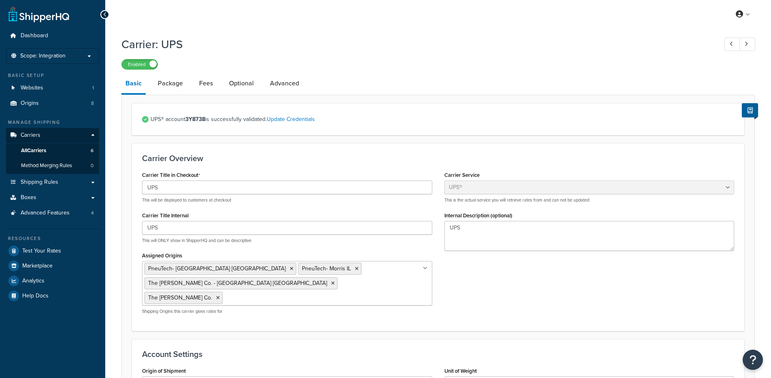
select select "ups"
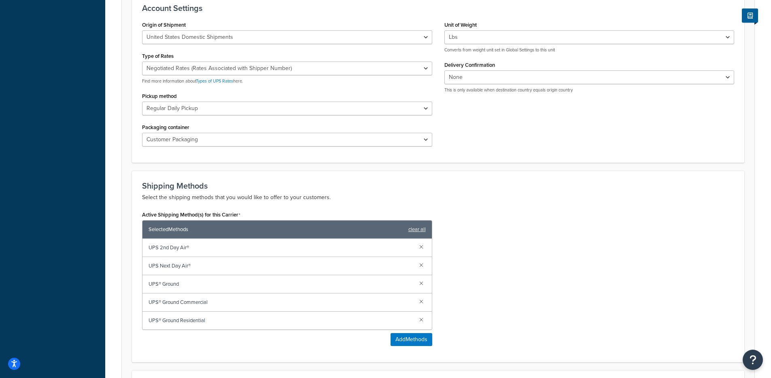
scroll to position [346, 0]
